Goal: Transaction & Acquisition: Register for event/course

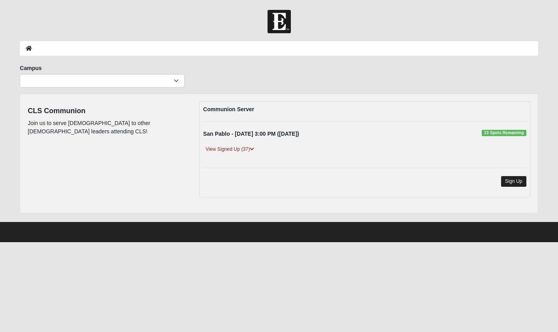
click at [513, 186] on link "Sign Up" at bounding box center [513, 181] width 25 height 11
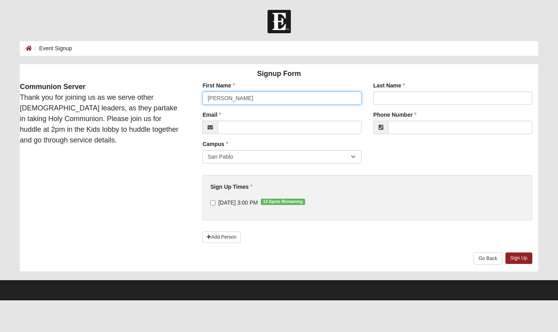
type input "[PERSON_NAME]"
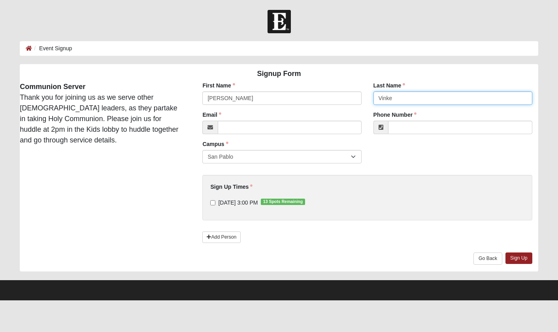
type input "Vinke"
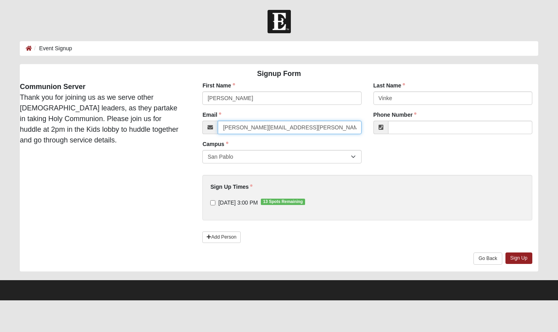
type input "[PERSON_NAME][EMAIL_ADDRESS][PERSON_NAME][DOMAIN_NAME]"
type input "[PHONE_NUMBER]"
click at [372, 174] on div "Sign Up Times [DATE] 3:00 PM 13 Spots Remaining Sign Up Times is required." at bounding box center [366, 198] width 341 height 59
click at [214, 201] on input "[DATE] 3:00 PM 13 Spots Remaining" at bounding box center [212, 202] width 5 height 5
checkbox input "true"
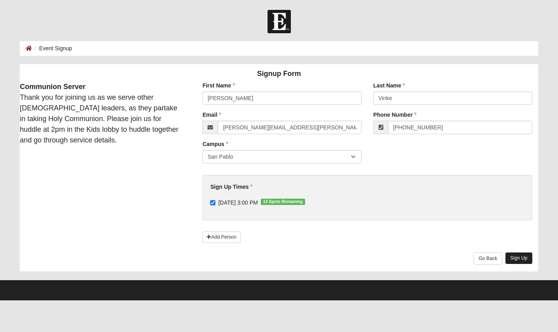
click at [519, 256] on link "Sign Up" at bounding box center [519, 257] width 27 height 11
